Goal: Book appointment/travel/reservation

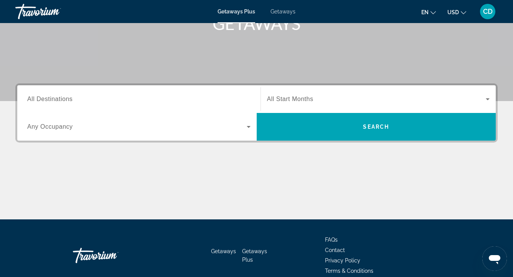
scroll to position [129, 0]
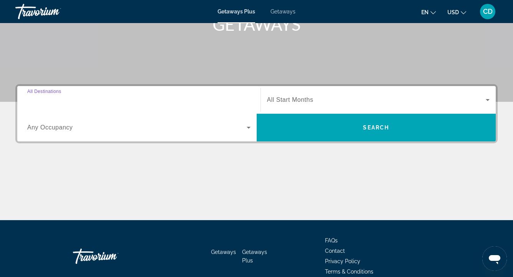
click at [200, 101] on input "Destination All Destinations" at bounding box center [138, 100] width 223 height 9
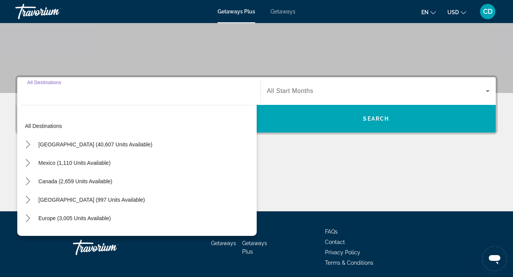
scroll to position [166, 0]
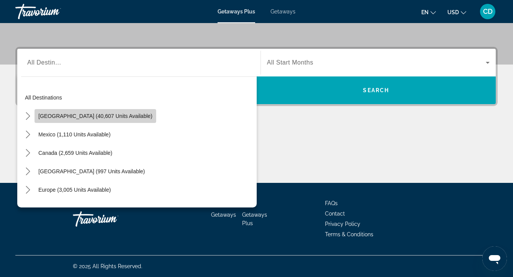
click at [96, 114] on span "[GEOGRAPHIC_DATA] (40,607 units available)" at bounding box center [95, 116] width 114 height 6
type input "**********"
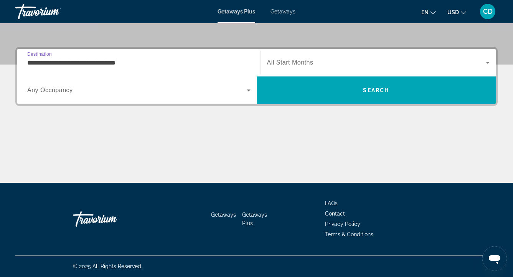
click at [99, 87] on span "Search widget" at bounding box center [137, 90] width 220 height 9
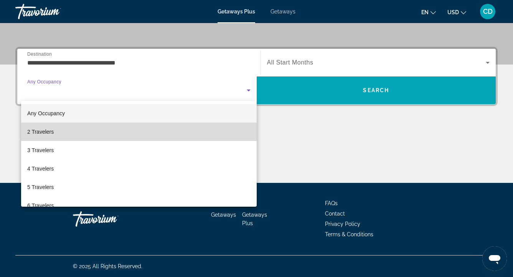
click at [139, 127] on mat-option "2 Travelers" at bounding box center [139, 131] width 236 height 18
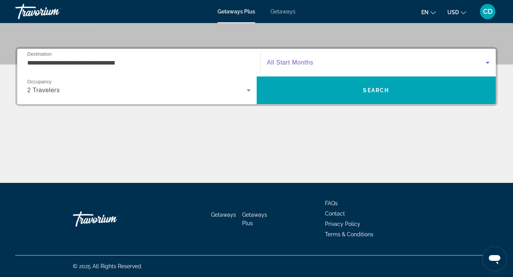
click at [316, 65] on span "Search widget" at bounding box center [376, 62] width 219 height 9
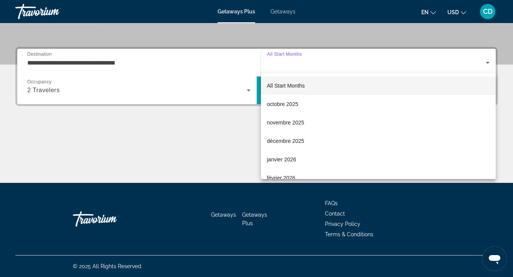
click at [316, 65] on div at bounding box center [256, 138] width 513 height 277
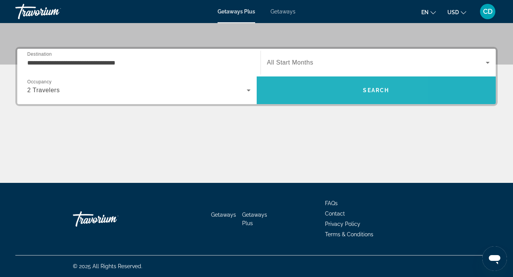
click at [316, 82] on span "Search" at bounding box center [377, 90] width 240 height 18
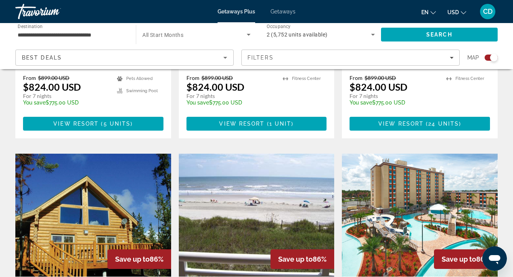
scroll to position [744, 0]
